Goal: Check status

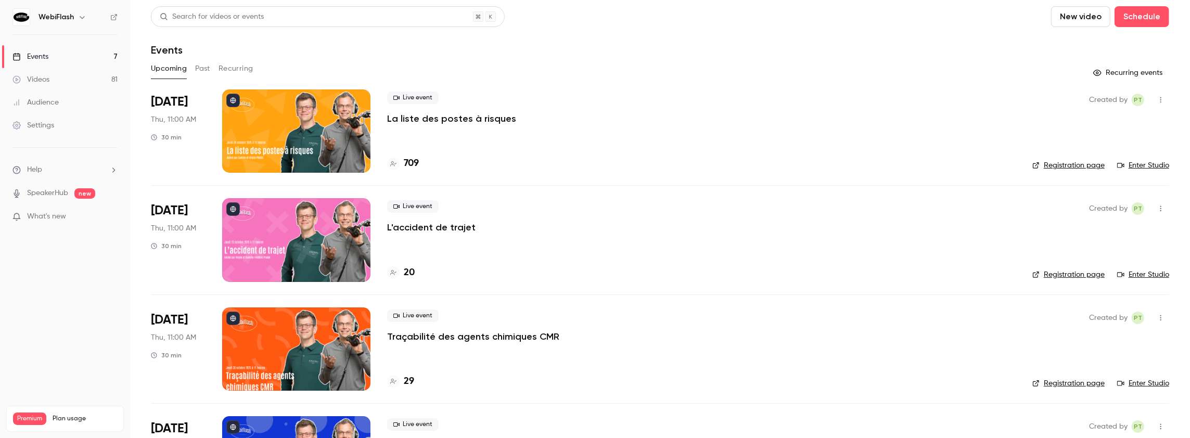
click at [207, 70] on button "Past" at bounding box center [202, 68] width 15 height 17
